Goal: Information Seeking & Learning: Learn about a topic

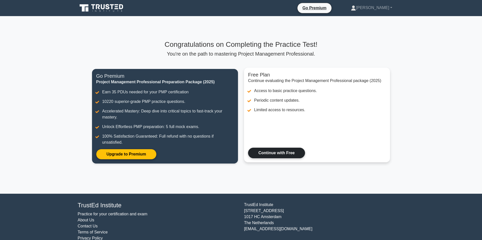
click at [276, 148] on link "Continue with Free" at bounding box center [276, 153] width 57 height 11
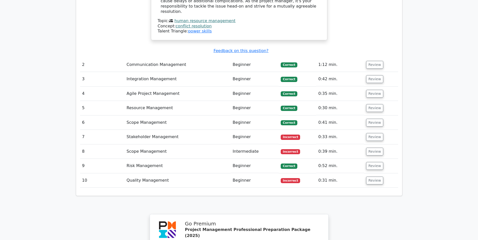
scroll to position [729, 0]
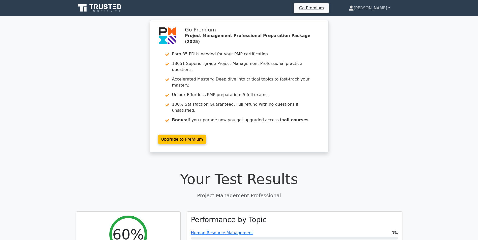
click at [375, 8] on link "[PERSON_NAME]" at bounding box center [370, 8] width 66 height 10
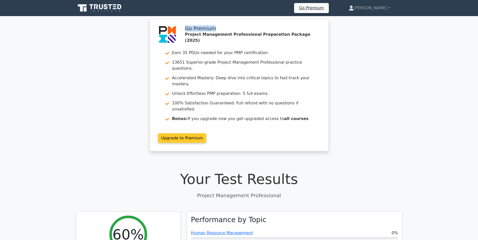
click at [206, 133] on link "Upgrade to Premium" at bounding box center [182, 138] width 48 height 10
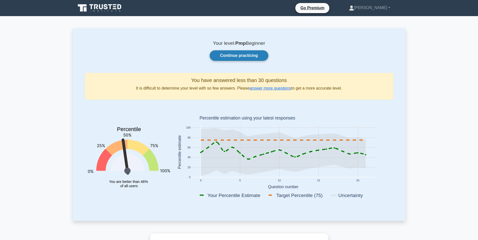
click at [251, 56] on link "Continue practicing" at bounding box center [239, 55] width 58 height 11
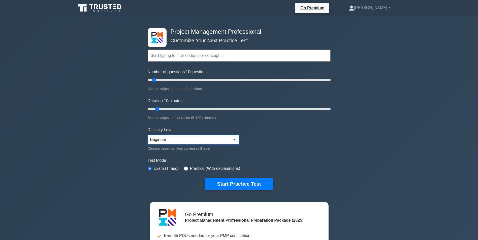
click at [218, 138] on select "Beginner Intermediate Expert" at bounding box center [193, 140] width 91 height 10
click at [176, 60] on input "text" at bounding box center [239, 56] width 183 height 12
click at [227, 57] on input "text" at bounding box center [239, 56] width 183 height 12
type input "P"
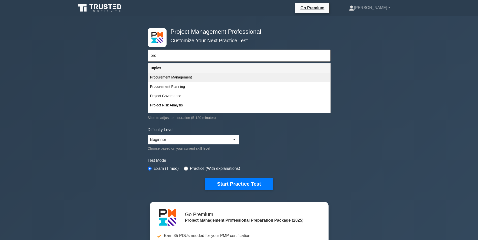
click at [172, 76] on div "Procurement Management" at bounding box center [239, 77] width 182 height 9
type input "Procurement Management"
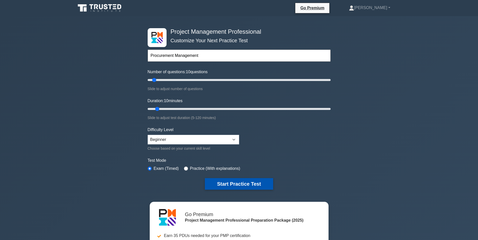
click at [253, 178] on button "Start Practice Test" at bounding box center [239, 184] width 68 height 12
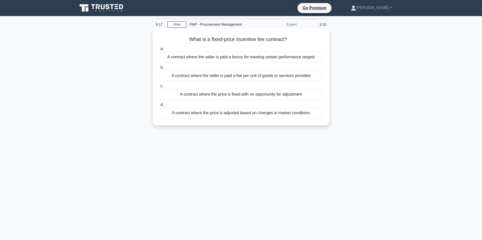
click at [175, 112] on div "A contract where the price is adjusted based on changes in market conditions" at bounding box center [240, 113] width 163 height 11
click at [159, 107] on input "d. A contract where the price is adjusted based on changes in market conditions" at bounding box center [159, 104] width 0 height 3
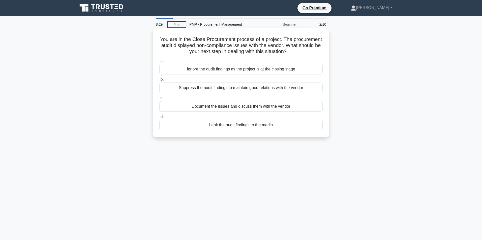
click at [244, 105] on div "Document the issues and discuss them with the vendor" at bounding box center [240, 106] width 163 height 11
click at [159, 100] on input "c. Document the issues and discuss them with the vendor" at bounding box center [159, 98] width 0 height 3
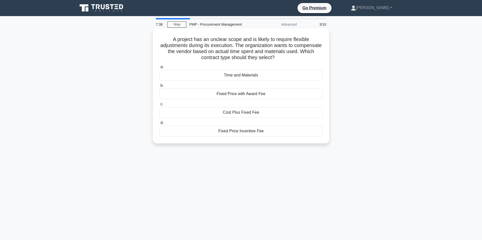
click at [254, 112] on div "Cost Plus Fixed Fee" at bounding box center [240, 112] width 163 height 11
click at [159, 106] on input "c. Cost Plus Fixed Fee" at bounding box center [159, 104] width 0 height 3
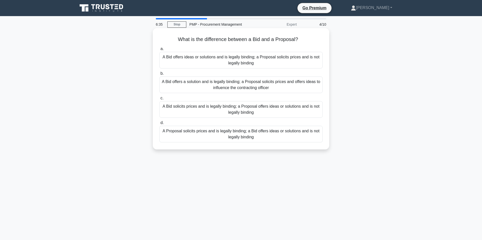
click at [242, 111] on div "A Bid solicits prices and is legally binding; a Proposal offers ideas or soluti…" at bounding box center [240, 109] width 163 height 17
click at [159, 100] on input "c. A Bid solicits prices and is legally binding; a Proposal offers ideas or sol…" at bounding box center [159, 98] width 0 height 3
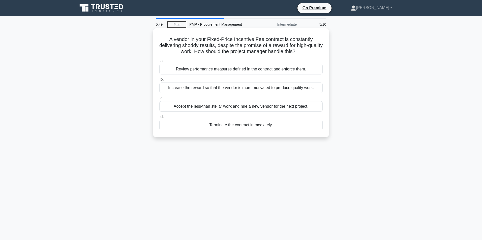
click at [245, 70] on div "Review performance measures defined in the contract and enforce them." at bounding box center [240, 69] width 163 height 11
click at [159, 63] on input "a. Review performance measures defined in the contract and enforce them." at bounding box center [159, 60] width 0 height 3
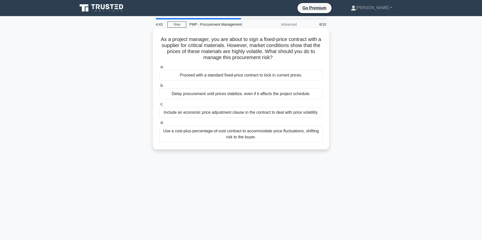
click at [235, 110] on div "Include an economic price adjustment clause in the contract to deal with price …" at bounding box center [240, 112] width 163 height 11
click at [159, 106] on input "c. Include an economic price adjustment clause in the contract to deal with pri…" at bounding box center [159, 104] width 0 height 3
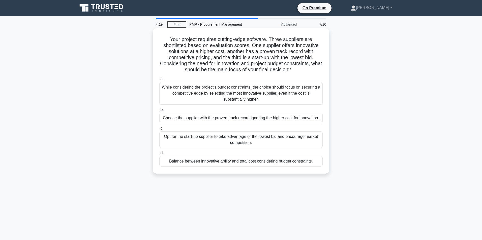
click at [190, 137] on div "Opt for the start-up supplier to take advantage of the lowest bid and encourage…" at bounding box center [240, 139] width 163 height 17
click at [159, 130] on input "c. Opt for the start-up supplier to take advantage of the lowest bid and encour…" at bounding box center [159, 128] width 0 height 3
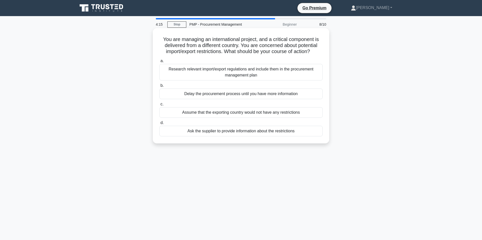
click at [212, 75] on div "Research relevant import/export regulations and include them in the procurement…" at bounding box center [240, 72] width 163 height 17
click at [159, 63] on input "a. Research relevant import/export regulations and include them in the procurem…" at bounding box center [159, 60] width 0 height 3
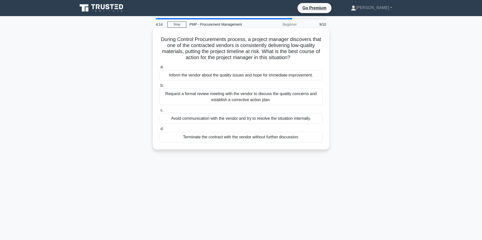
click at [214, 96] on div "Request a formal review meeting with the vendor to discuss the quality concerns…" at bounding box center [240, 97] width 163 height 17
click at [159, 87] on input "b. Request a formal review meeting with the vendor to discuss the quality conce…" at bounding box center [159, 85] width 0 height 3
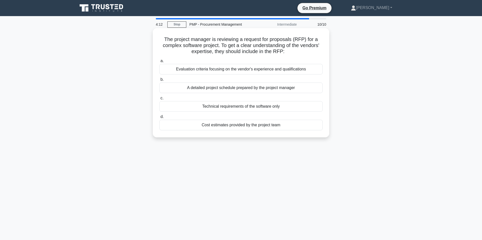
click at [212, 69] on div "Evaluation criteria focusing on the vendor's experience and qualifications" at bounding box center [240, 69] width 163 height 11
click at [159, 63] on input "a. Evaluation criteria focusing on the vendor's experience and qualifications" at bounding box center [159, 60] width 0 height 3
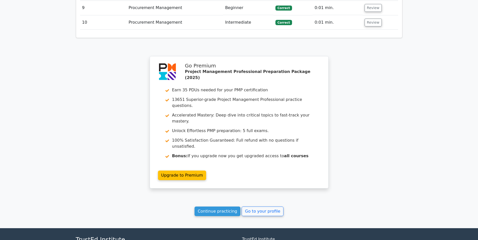
scroll to position [695, 0]
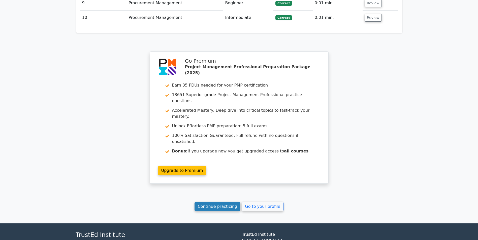
click at [211, 202] on link "Continue practicing" at bounding box center [217, 207] width 46 height 10
